Goal: Task Accomplishment & Management: Use online tool/utility

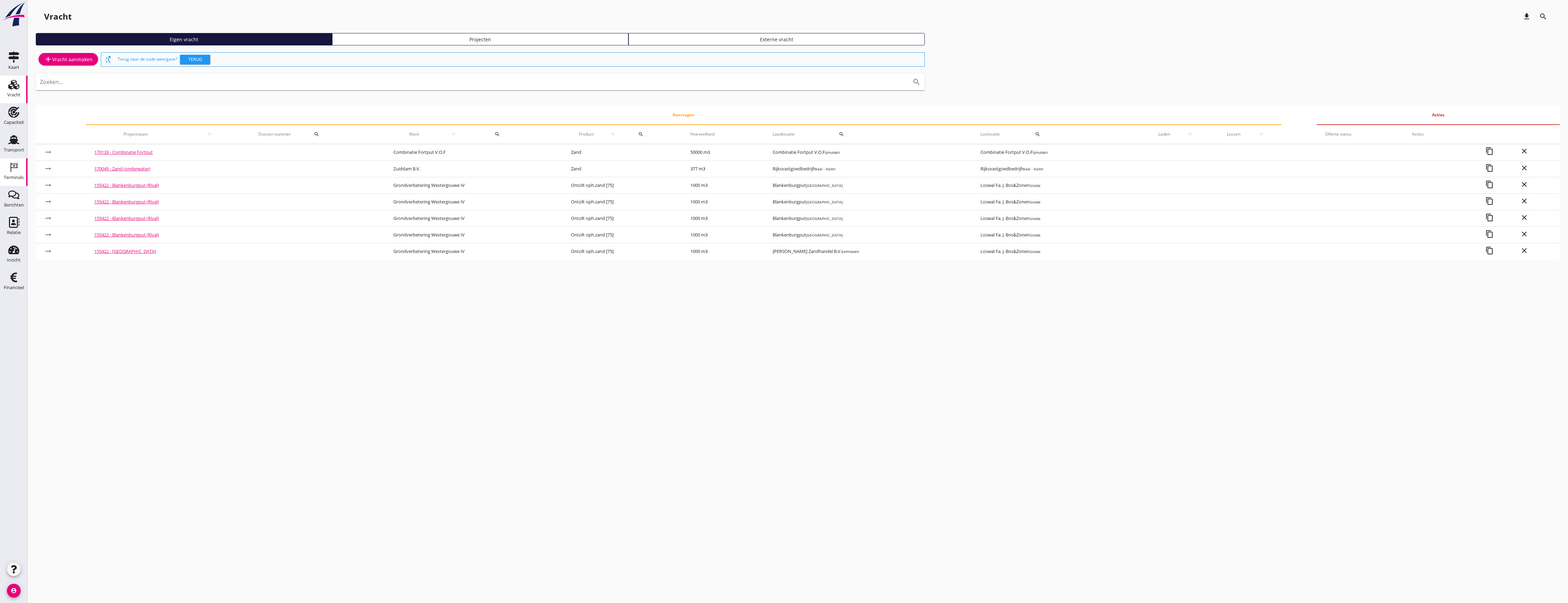
click at [14, 176] on div "Terminals" at bounding box center [13, 177] width 20 height 4
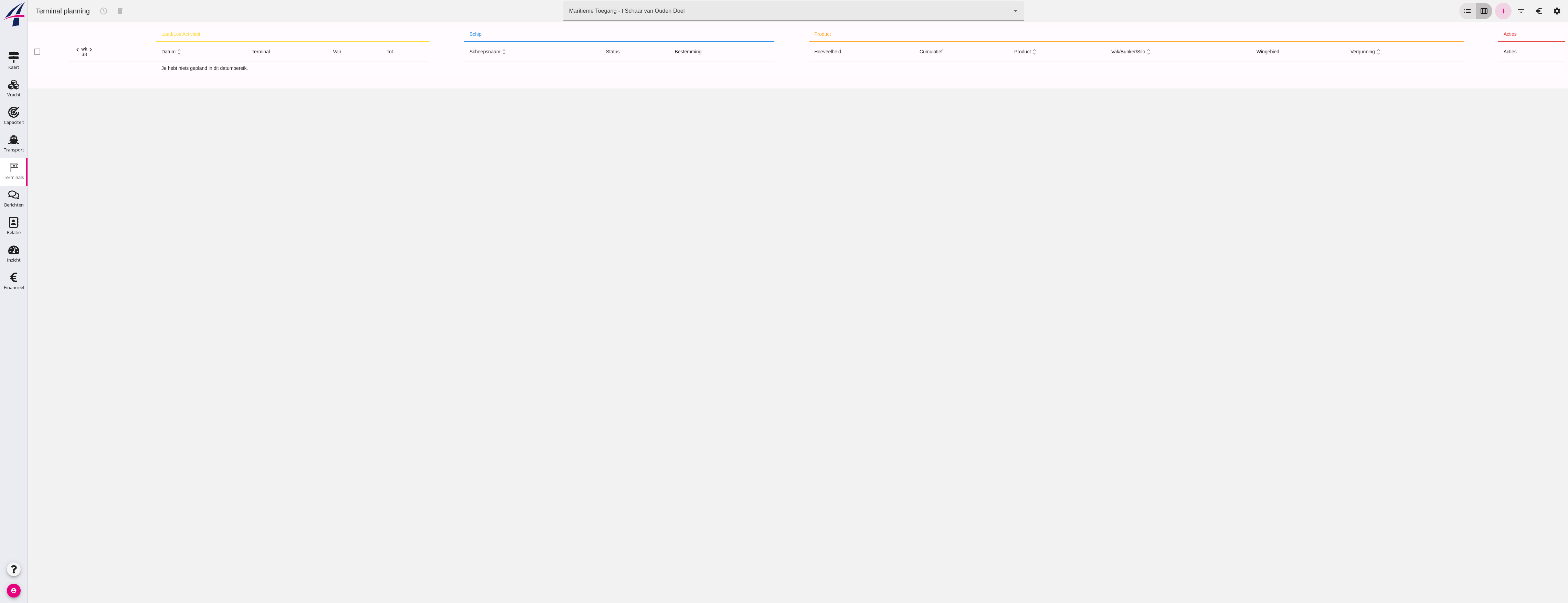
click at [1480, 14] on icon "calendar_view_week" at bounding box center [1484, 11] width 9 height 9
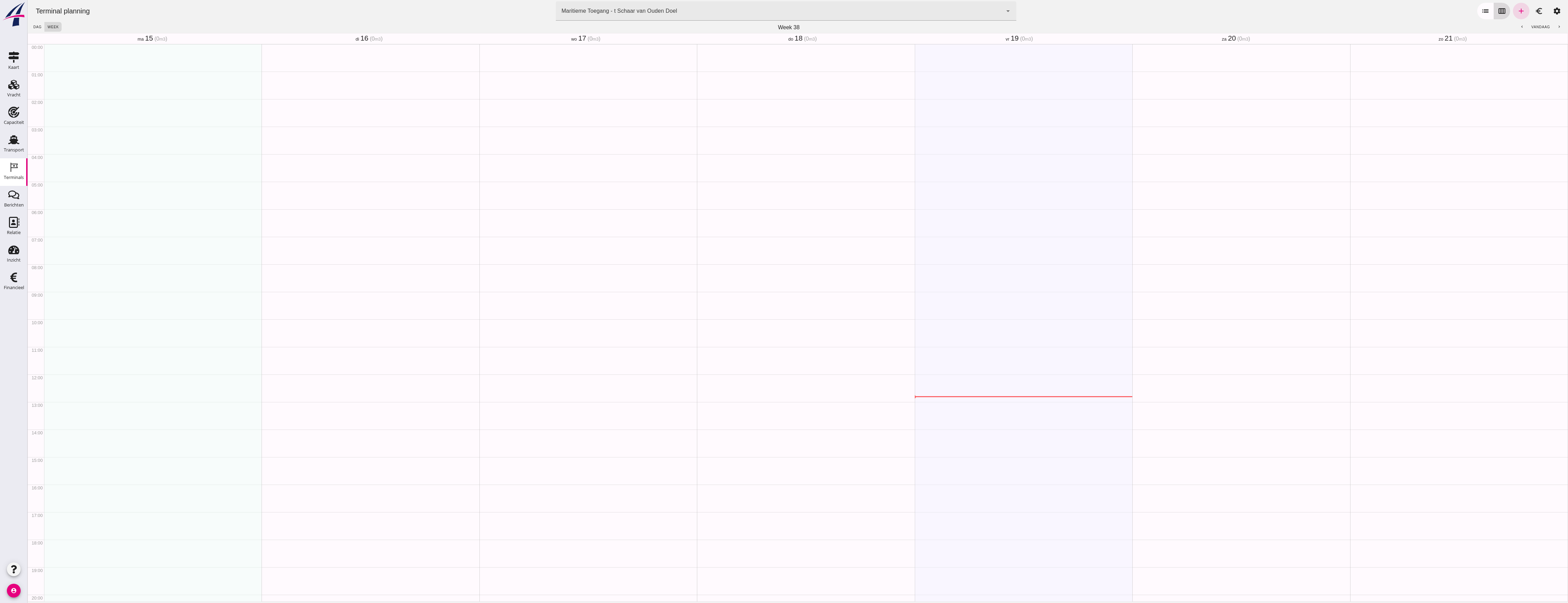
click at [1498, 13] on icon "calendar_view_week" at bounding box center [1502, 11] width 9 height 9
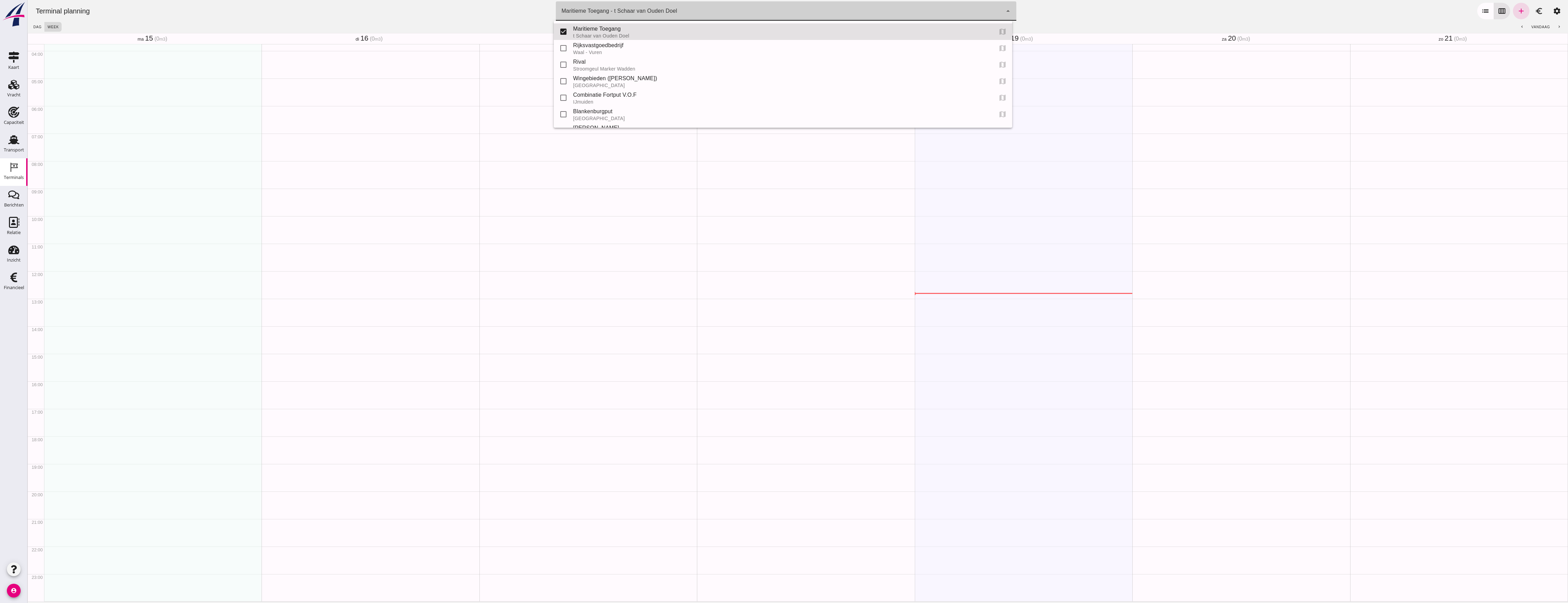
click at [1004, 12] on icon "arrow_drop_down" at bounding box center [1008, 11] width 9 height 9
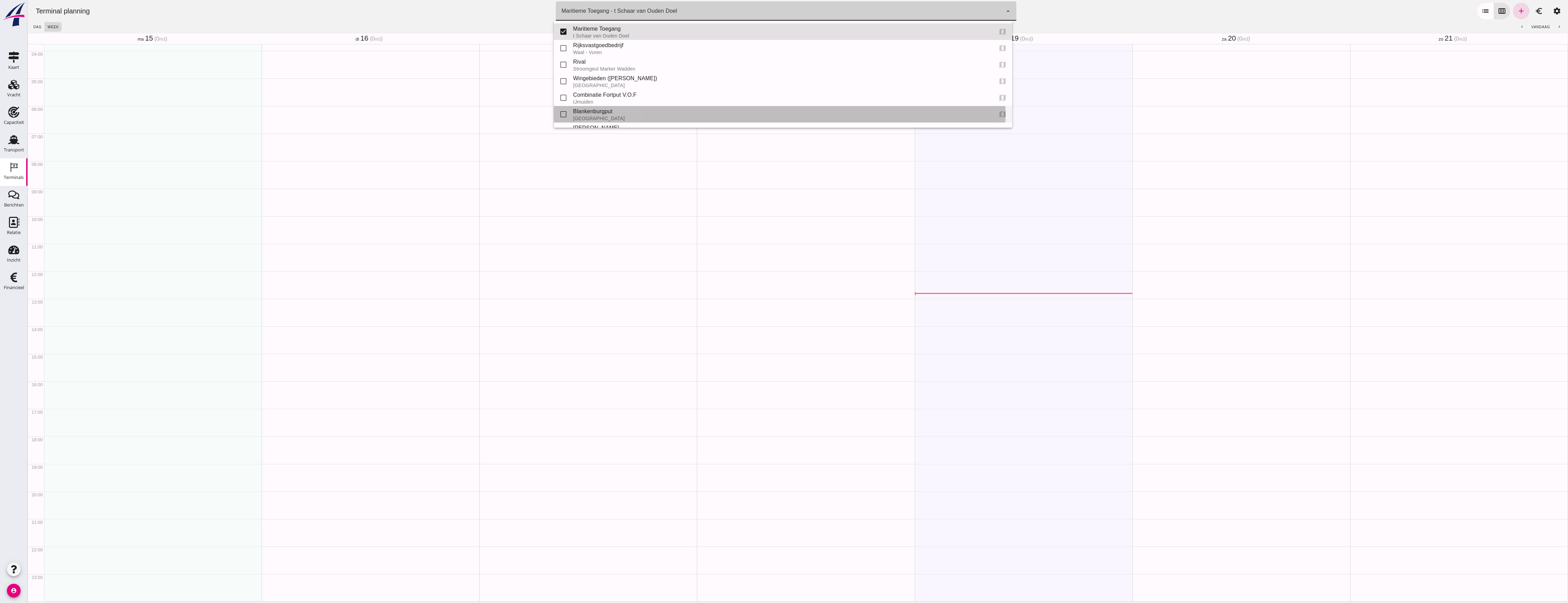
click at [607, 110] on div "Blankenburgput" at bounding box center [780, 111] width 415 height 9
type input "e6c78bfd-e3f1-4bb9-b01e-b37ce3668b52"
checkbox input "false"
checkbox input "true"
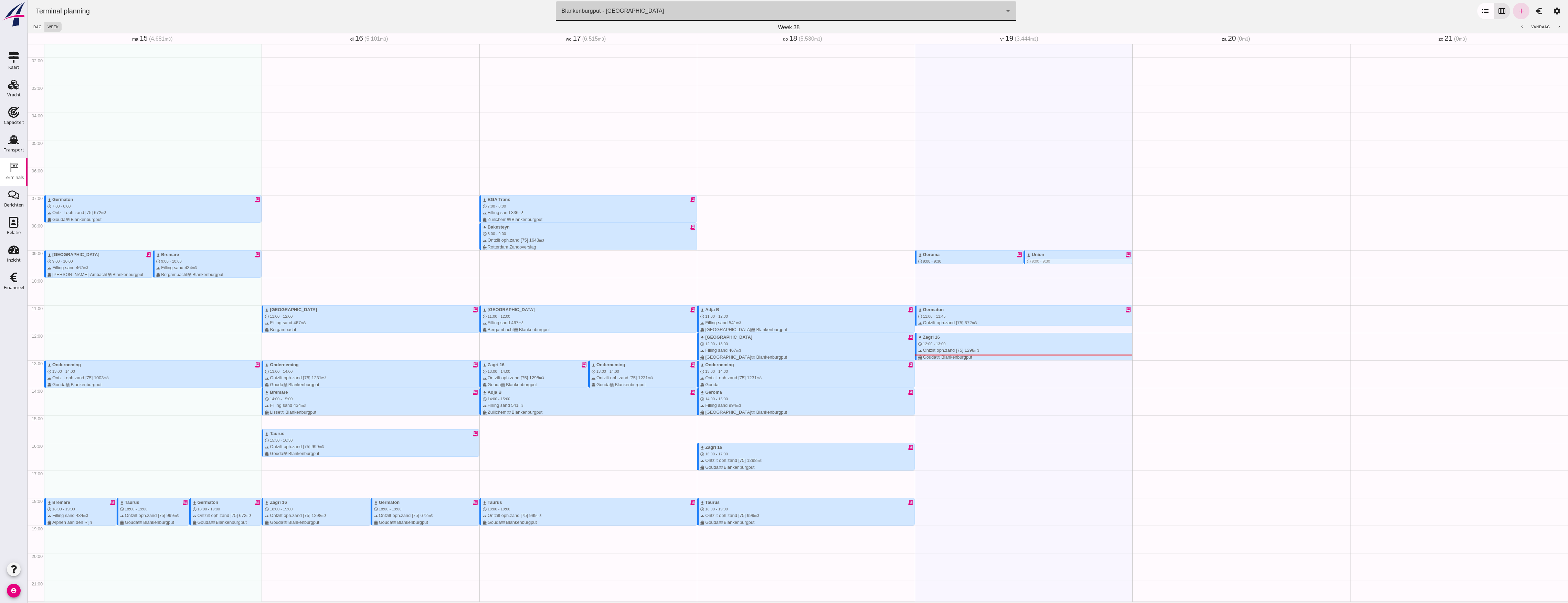
scroll to position [57, 0]
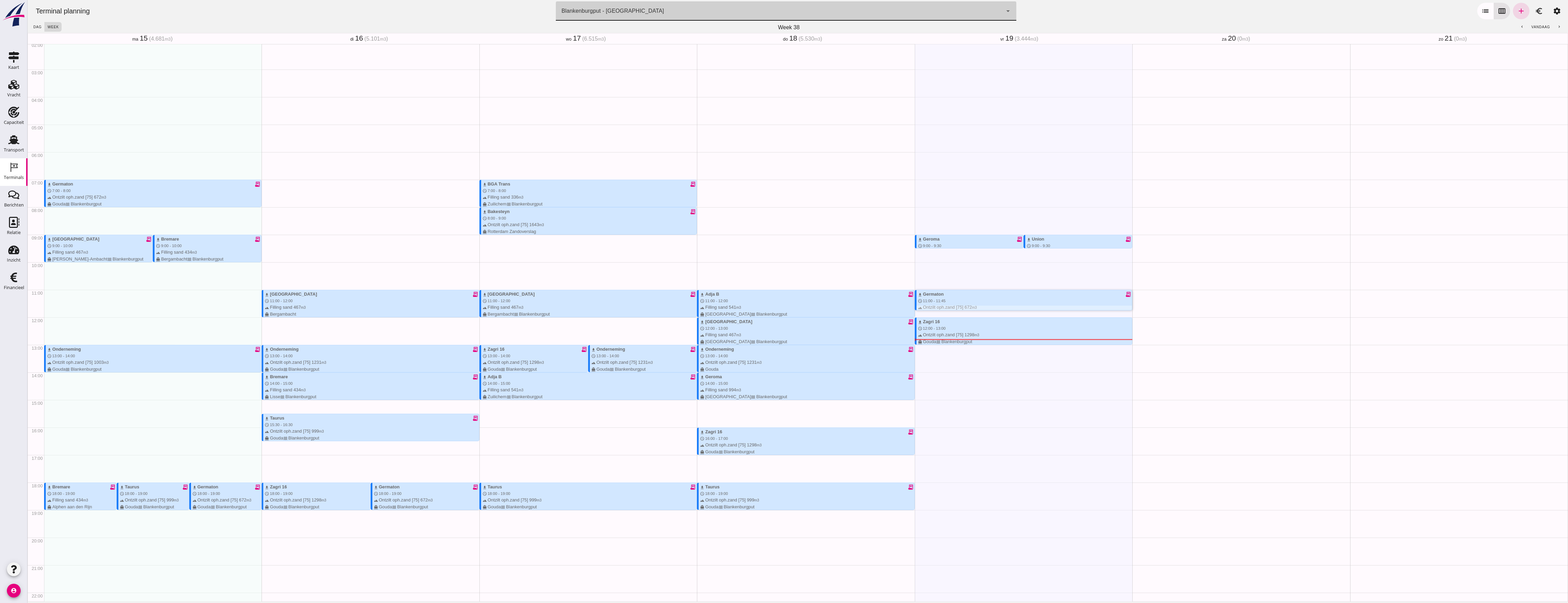
click at [1018, 301] on div "download Germaton receipt_long schedule 11:00 - 11:45 terrain Ontzilt oph.zand …" at bounding box center [1025, 304] width 214 height 27
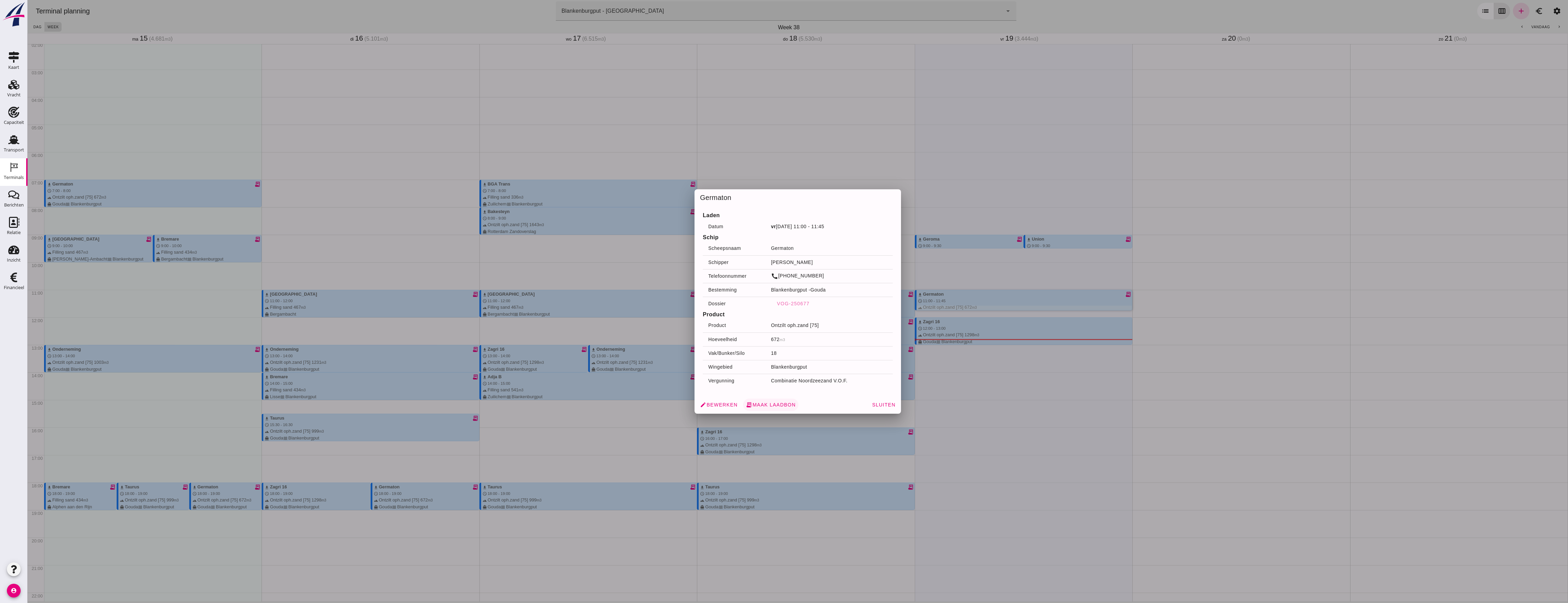
click at [771, 401] on button "receipt_long Maak laadbon" at bounding box center [771, 405] width 55 height 12
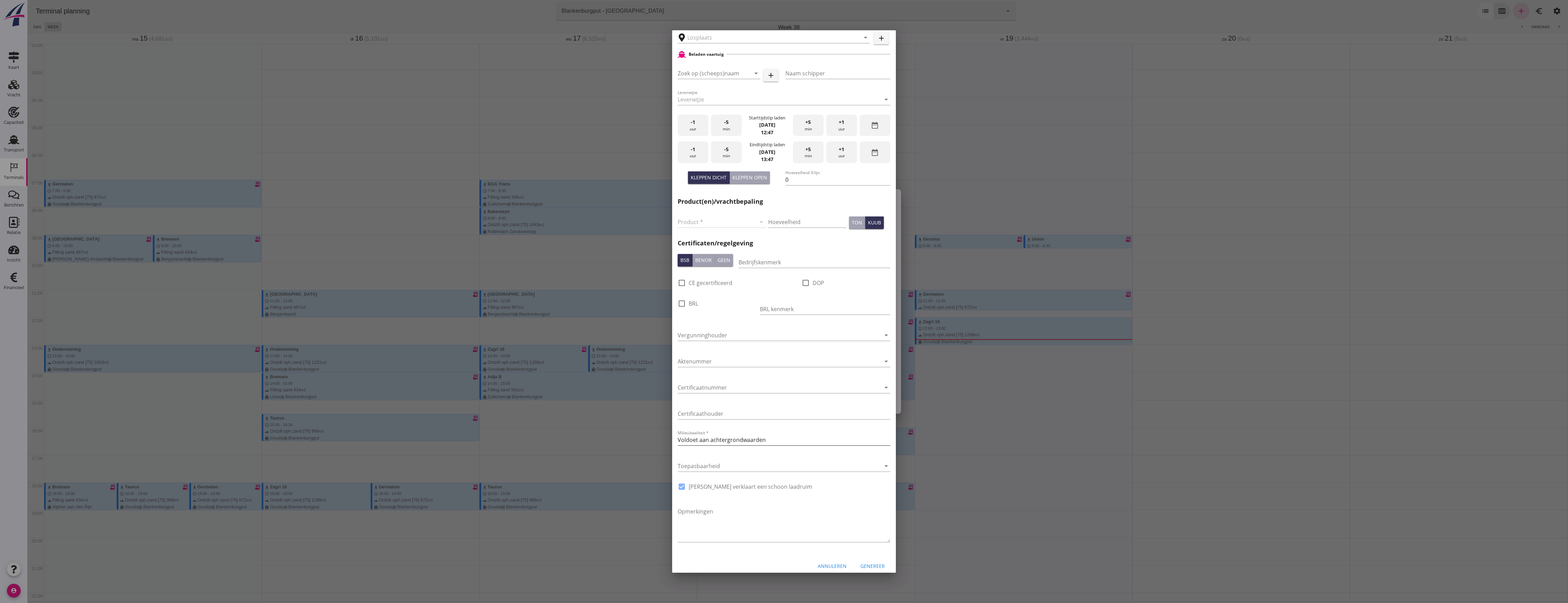
scroll to position [189, 0]
type input "Loswal Fa. J. Bos&Zonen, [GEOGRAPHIC_DATA]"
type input "Germaton"
type input "[PERSON_NAME]"
type input "Ontzilt oph.zand [75] (6120)"
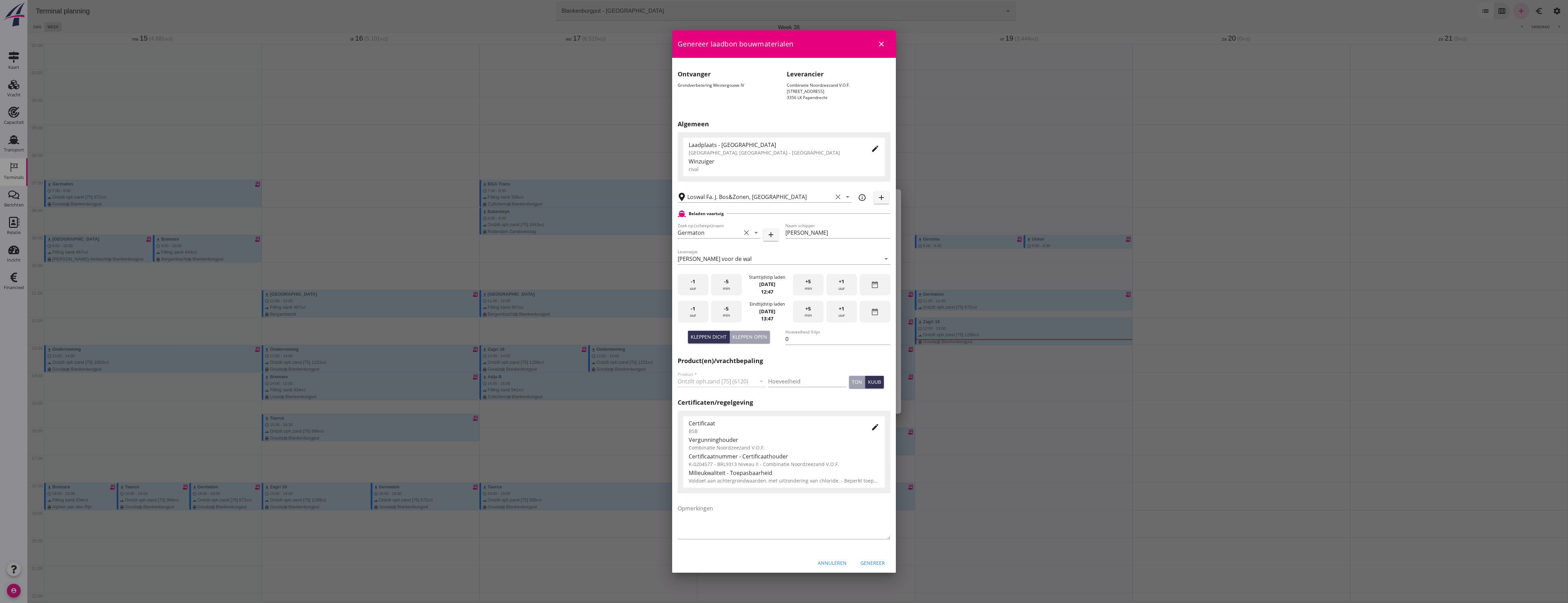
scroll to position [3, 0]
click at [871, 424] on icon "edit" at bounding box center [875, 424] width 9 height 9
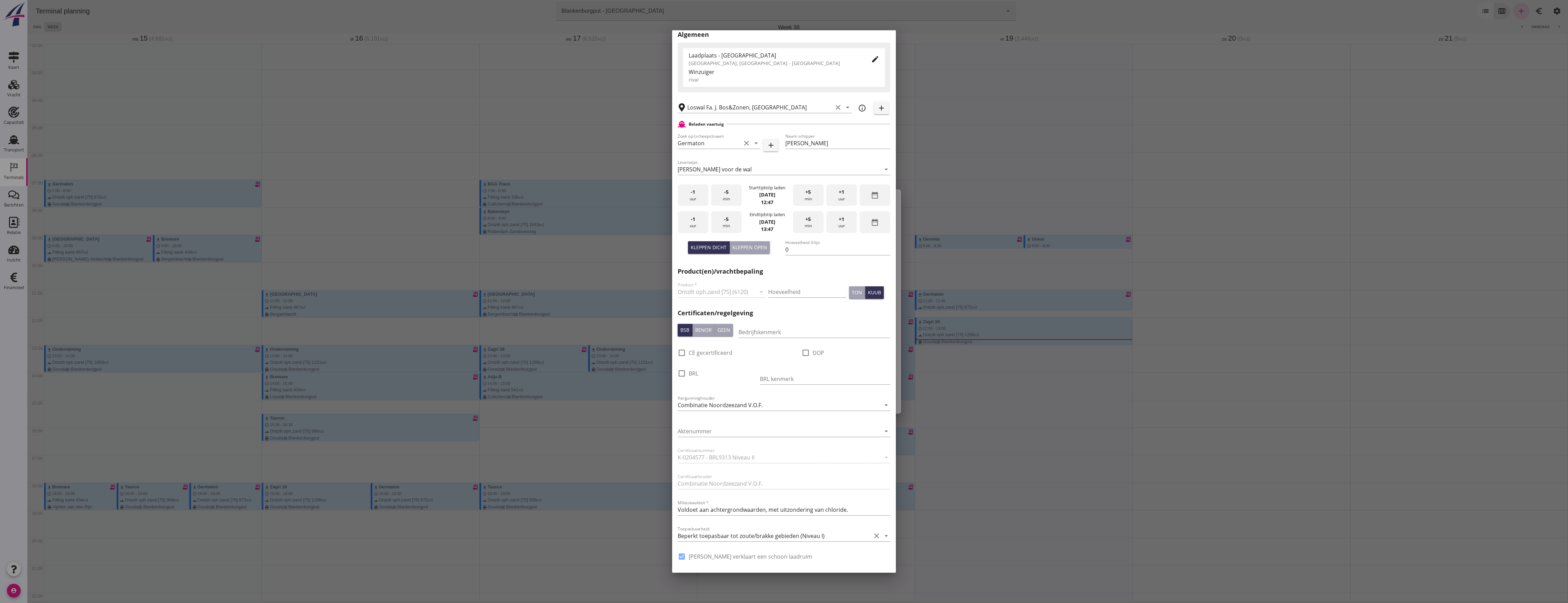
scroll to position [166, 0]
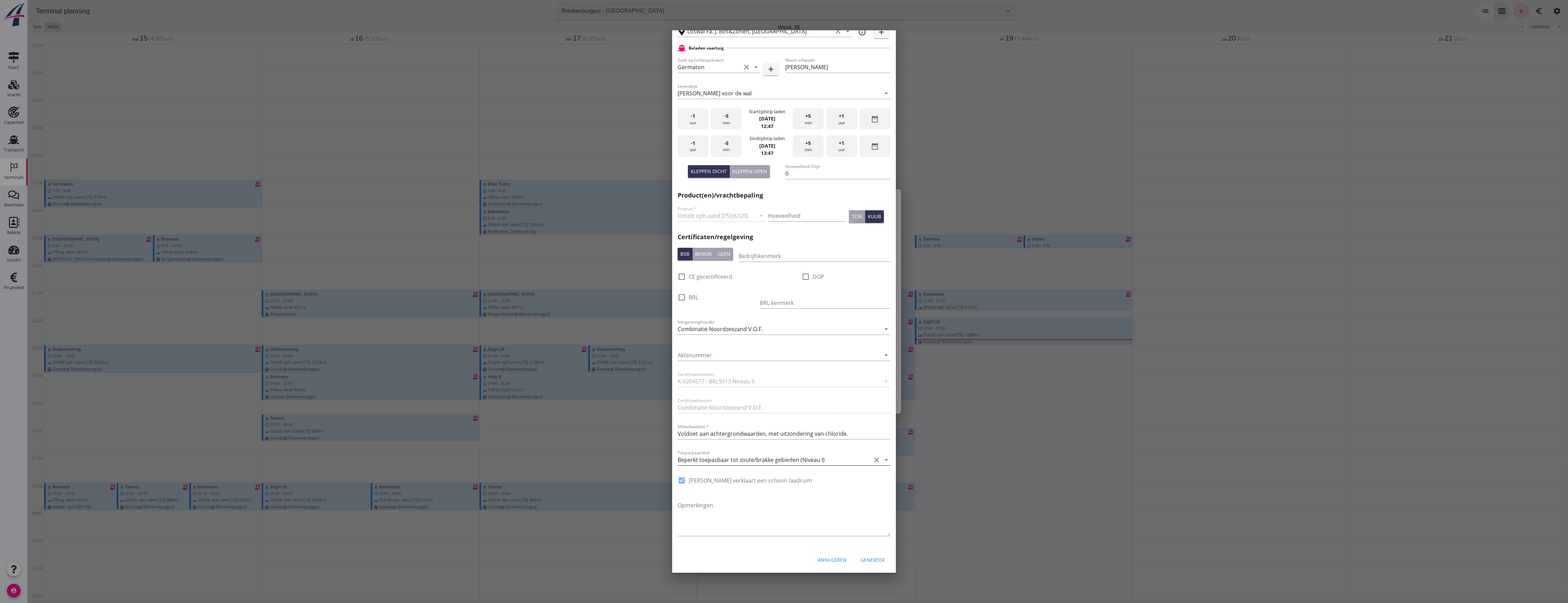
click at [882, 461] on icon "arrow_drop_down" at bounding box center [886, 460] width 9 height 9
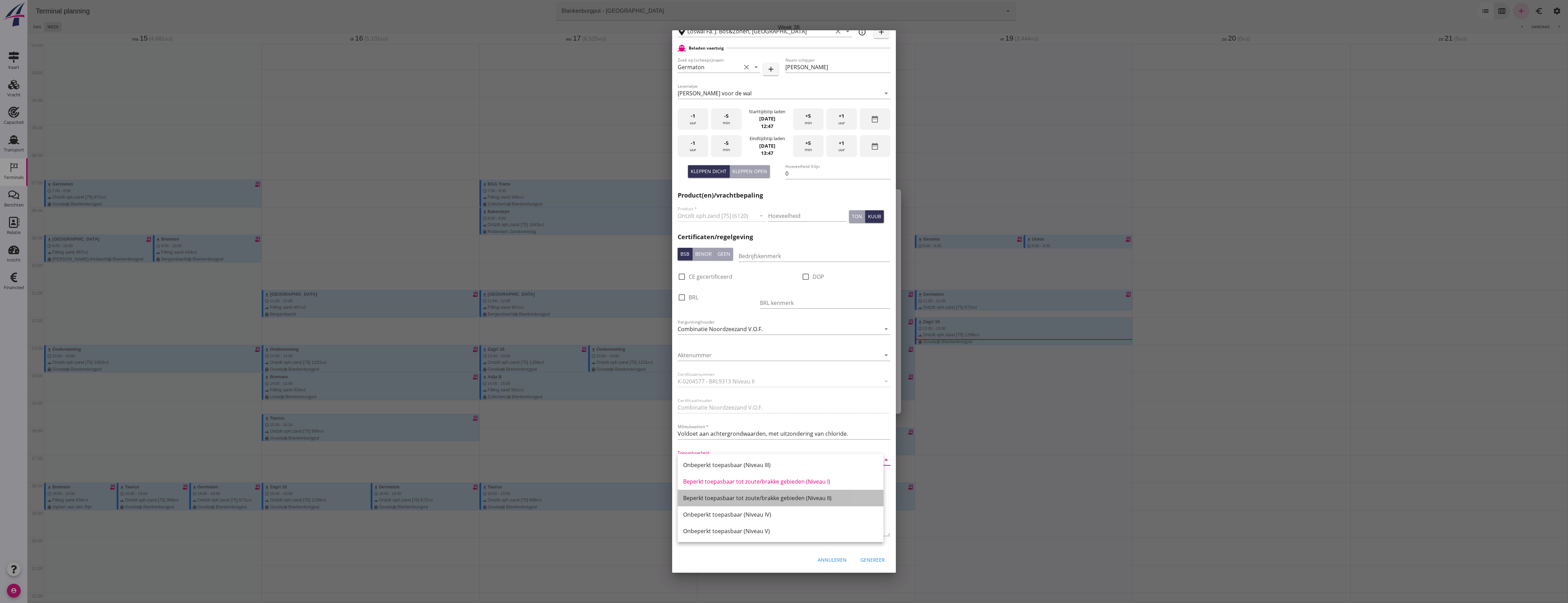
click at [758, 496] on div "Beperkt toepasbaar tot zoute/brakke gebieden (Niveau II)" at bounding box center [780, 498] width 195 height 9
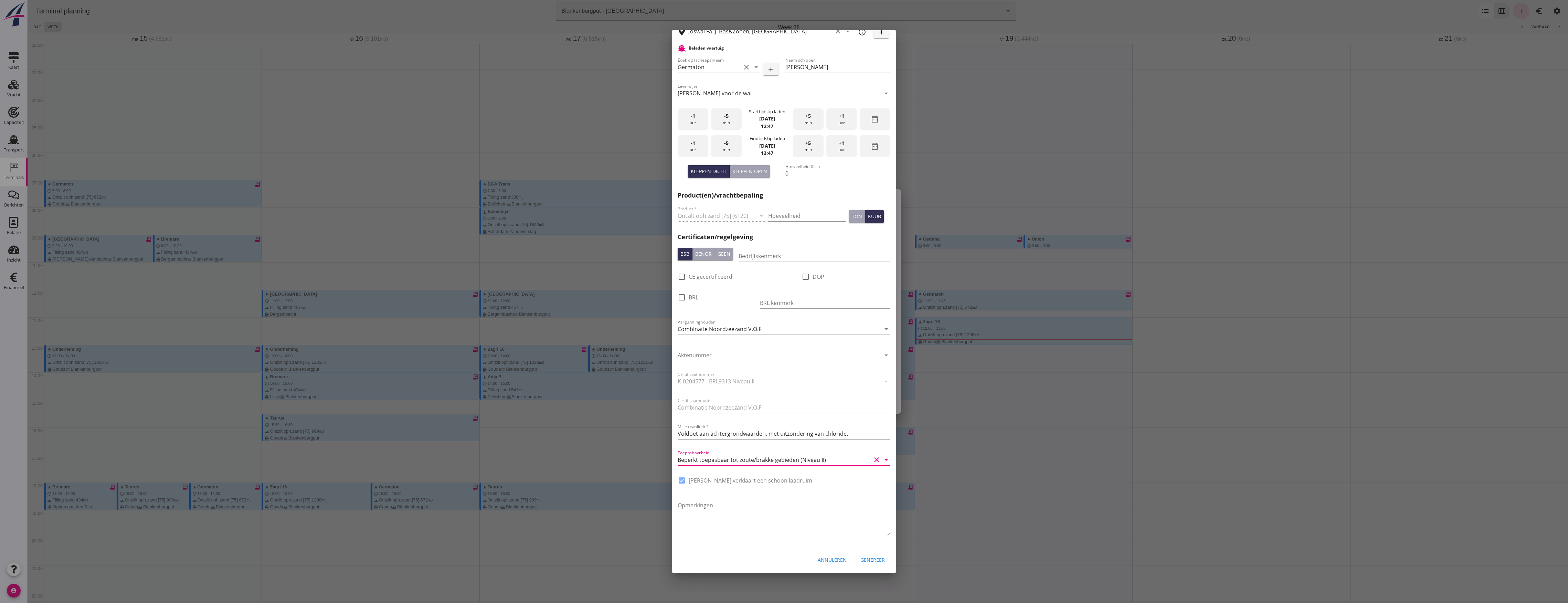
click at [835, 484] on div "check_box Schipper verklaart een schoon laadruim" at bounding box center [783, 483] width 212 height 18
click at [856, 501] on textarea "Opmerkingen" at bounding box center [783, 517] width 212 height 36
click at [685, 309] on div at bounding box center [688, 307] width 21 height 4
